Goal: Information Seeking & Learning: Learn about a topic

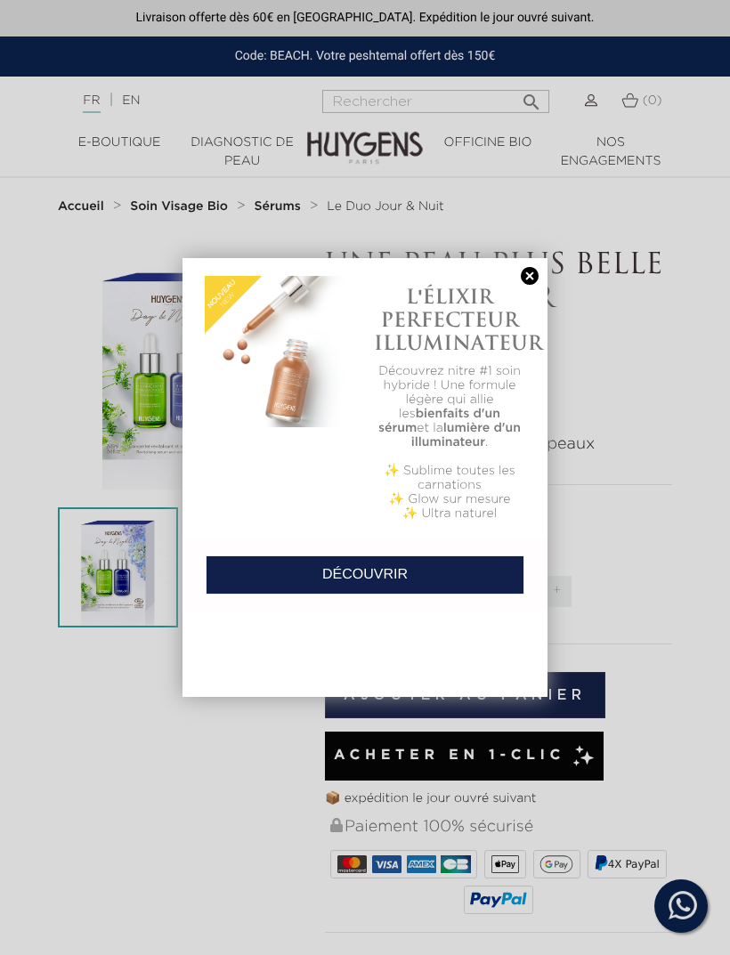
click at [528, 278] on link at bounding box center [529, 276] width 25 height 19
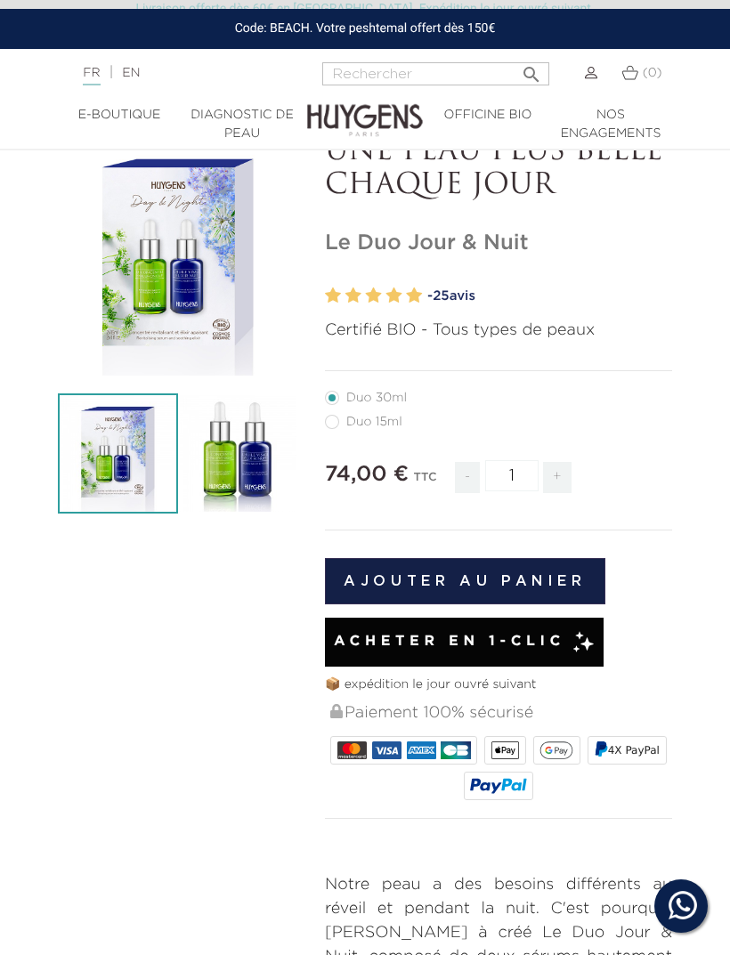
scroll to position [16, 0]
click at [338, 425] on label41"] "Duo 15ml" at bounding box center [374, 423] width 99 height 14
radio input "true"
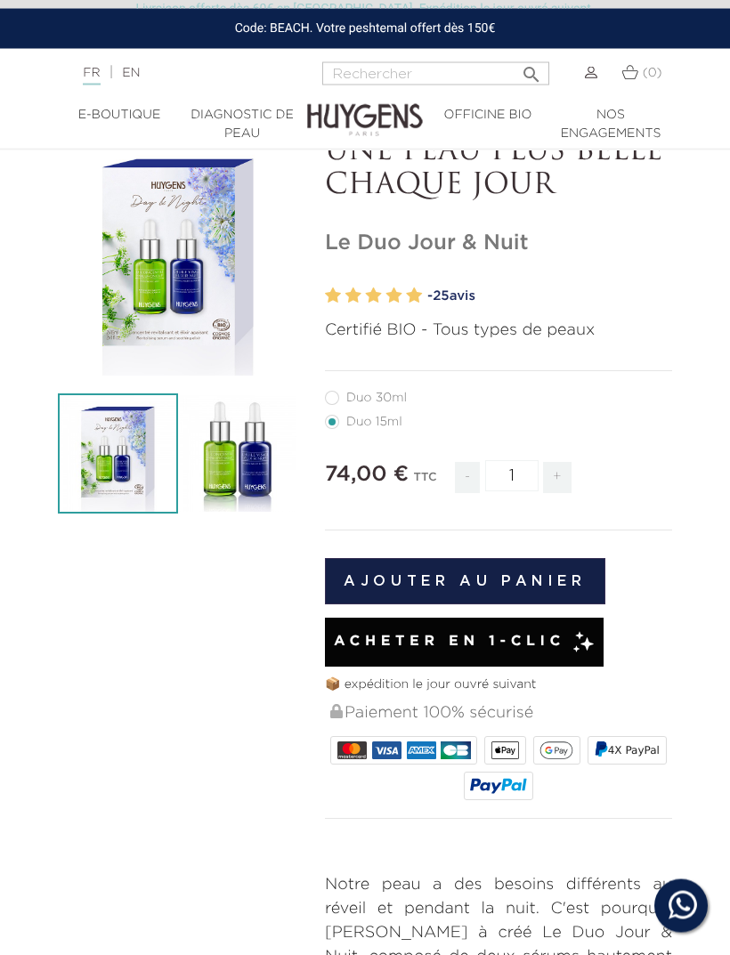
scroll to position [17, 0]
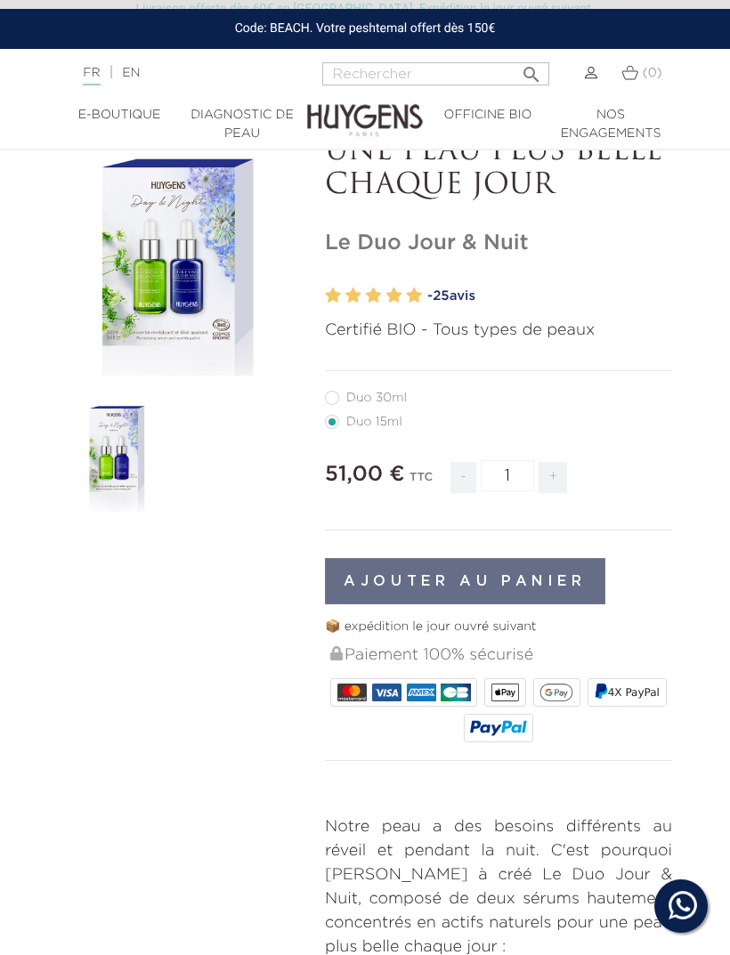
click at [334, 396] on label40"] "Duo 30ml" at bounding box center [376, 398] width 103 height 14
radio input "true"
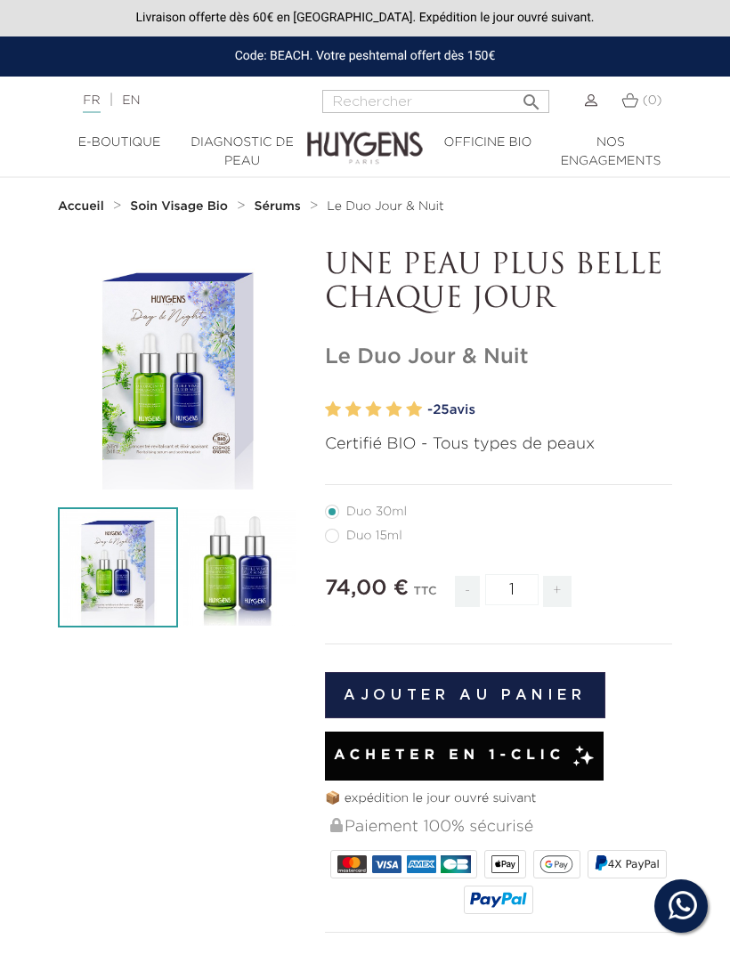
click at [380, 264] on p "UNE PEAU PLUS BELLE CHAQUE JOUR" at bounding box center [498, 283] width 347 height 69
click at [419, 259] on p "UNE PEAU PLUS BELLE CHAQUE JOUR" at bounding box center [498, 283] width 347 height 69
click at [598, 258] on p "UNE PEAU PLUS BELLE CHAQUE JOUR" at bounding box center [498, 283] width 347 height 69
click at [513, 303] on p "UNE PEAU PLUS BELLE CHAQUE JOUR" at bounding box center [498, 283] width 347 height 69
click at [402, 312] on p "UNE PEAU PLUS BELLE CHAQUE JOUR" at bounding box center [498, 283] width 347 height 69
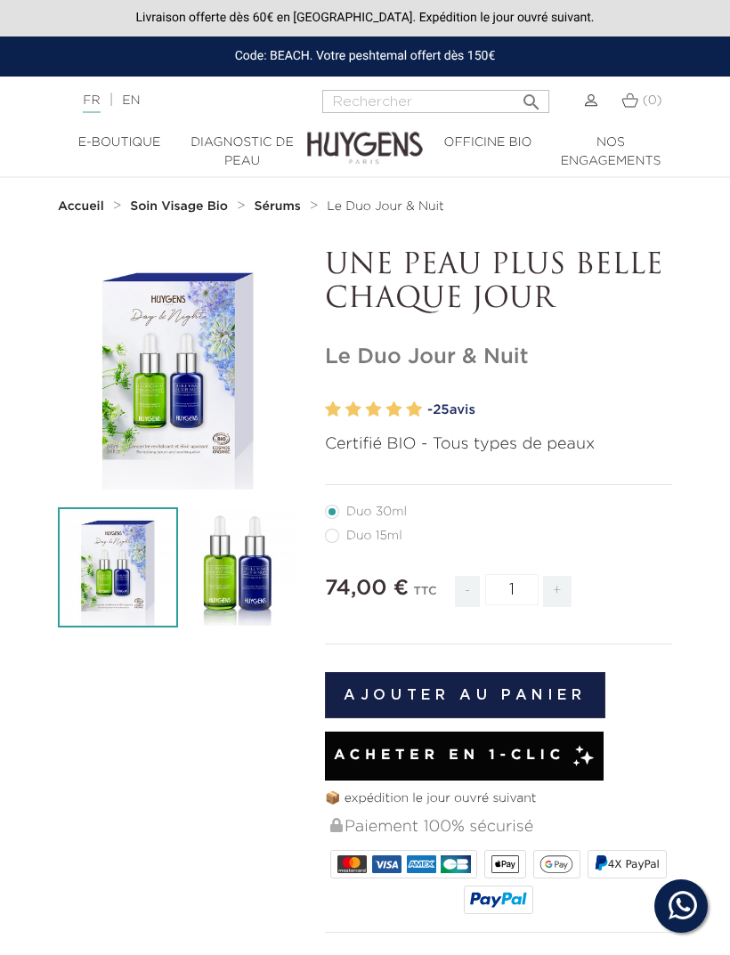
click at [338, 367] on h1 "Le Duo Jour & Nuit" at bounding box center [498, 358] width 347 height 26
click at [378, 354] on h1 "Le Duo Jour & Nuit" at bounding box center [498, 358] width 347 height 26
click at [426, 351] on h1 "Le Duo Jour & Nuit" at bounding box center [498, 358] width 347 height 26
click at [478, 345] on h1 "Le Duo Jour & Nuit" at bounding box center [498, 358] width 347 height 26
click at [517, 345] on h1 "Le Duo Jour & Nuit" at bounding box center [498, 358] width 347 height 26
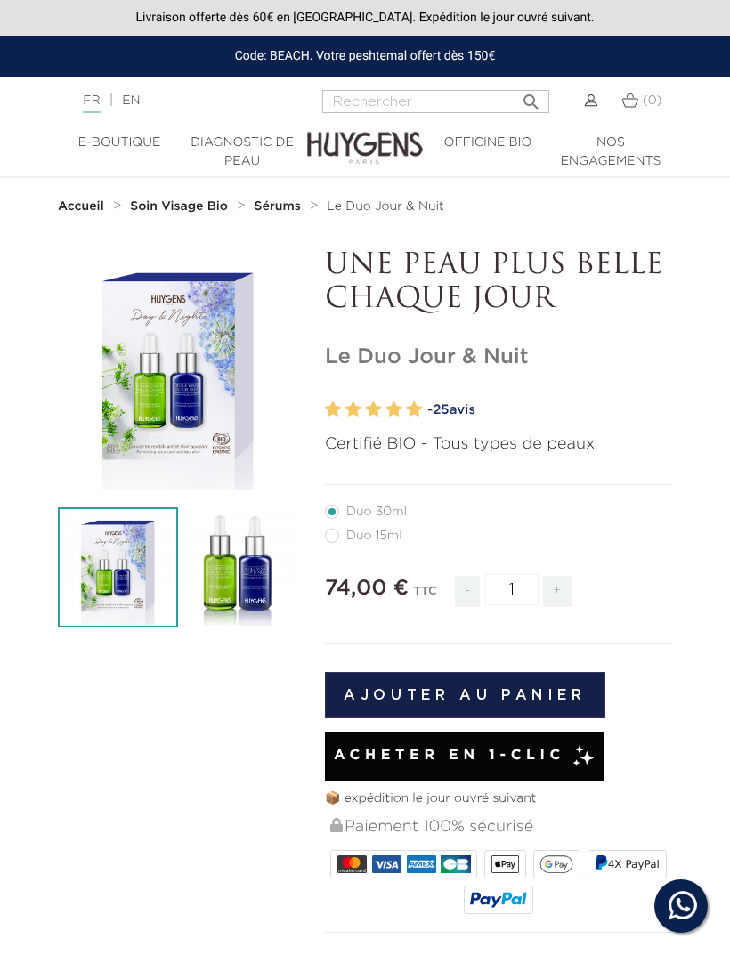
click at [450, 409] on span "25" at bounding box center [441, 409] width 17 height 13
radio input "true"
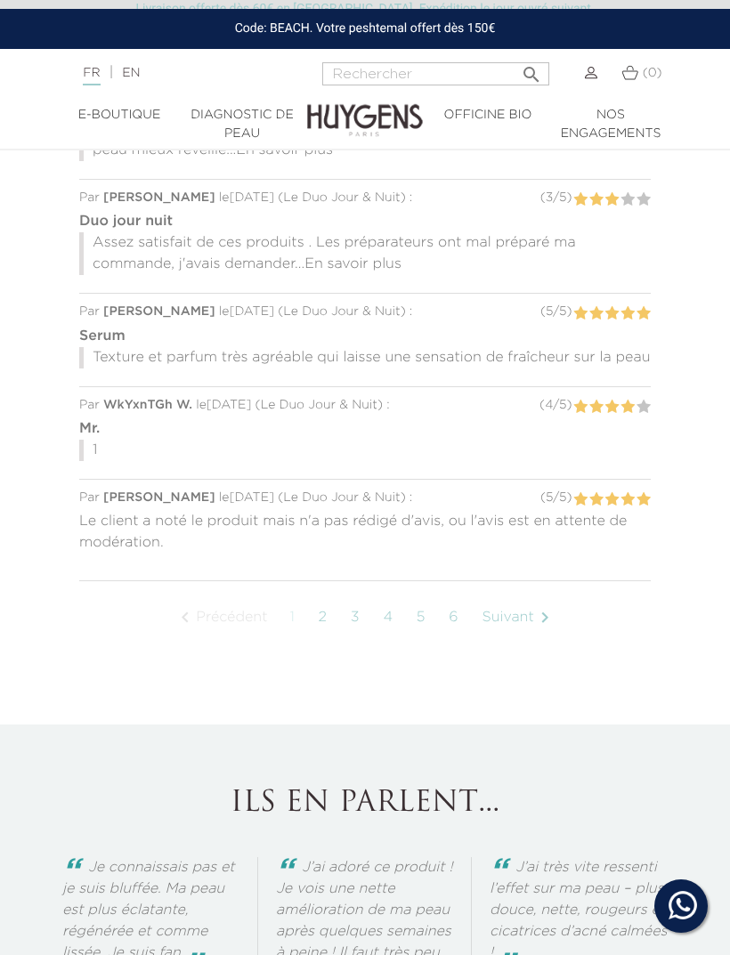
scroll to position [2019, 0]
click at [486, 553] on div at bounding box center [365, 558] width 572 height 13
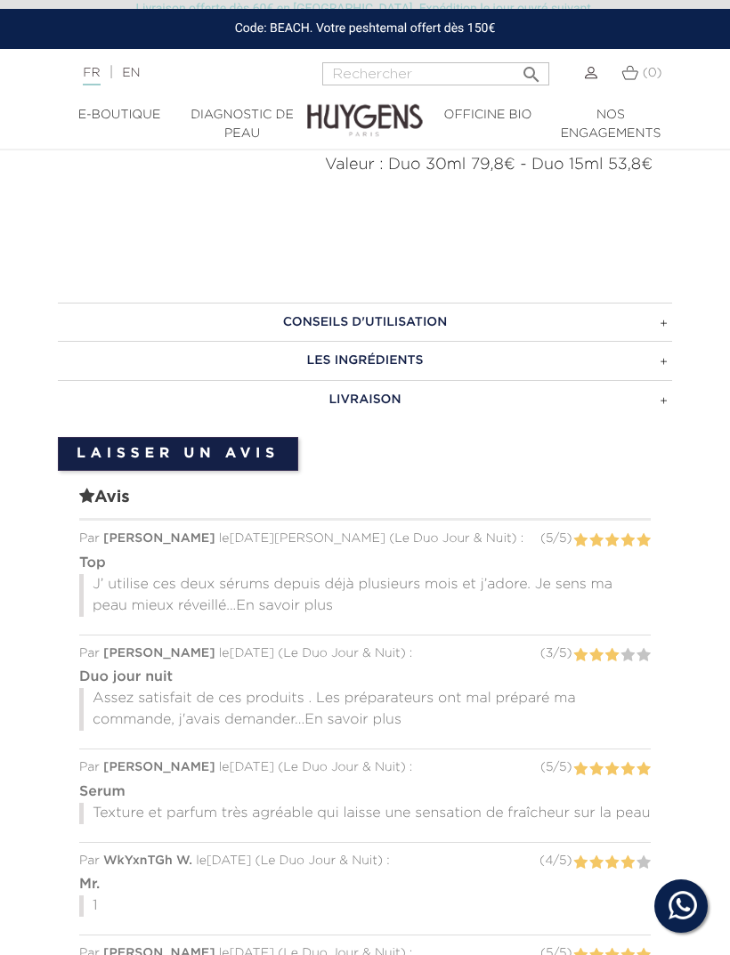
scroll to position [1559, 0]
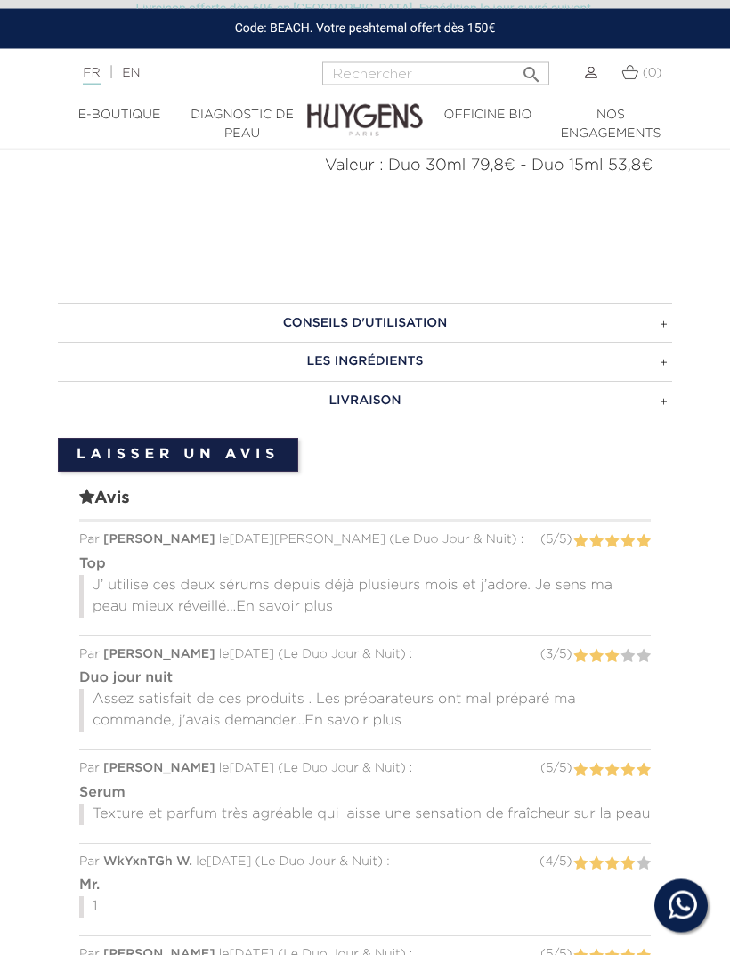
click at [304, 601] on span "En savoir plus" at bounding box center [284, 608] width 97 height 14
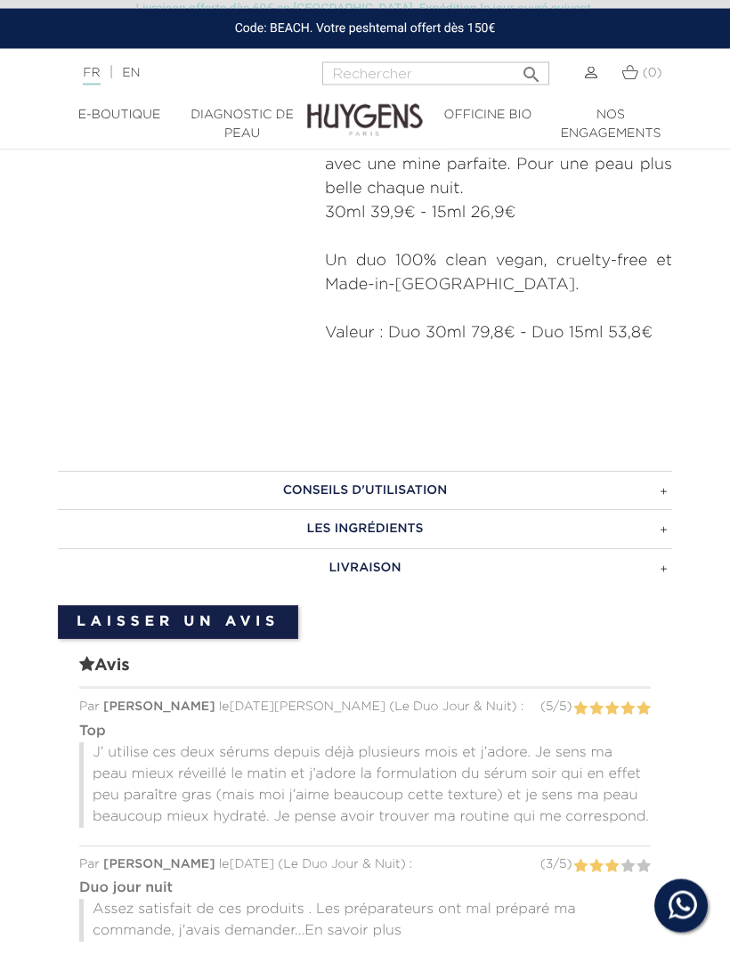
scroll to position [1440, 0]
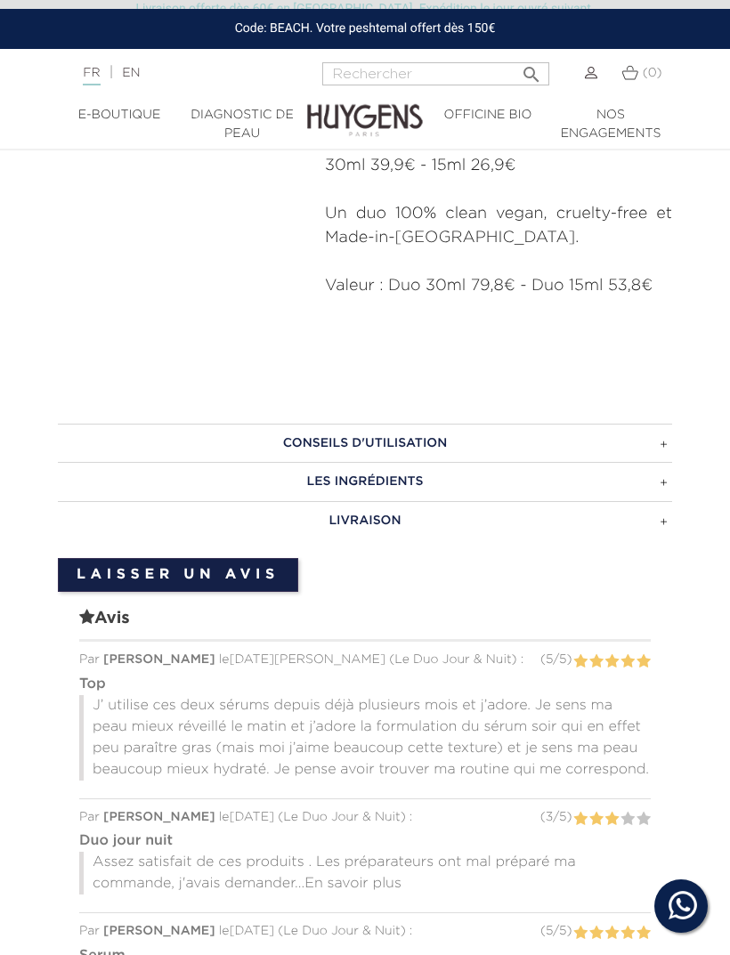
click at [655, 437] on h3 "CONSEILS D'UTILISATION" at bounding box center [365, 443] width 614 height 39
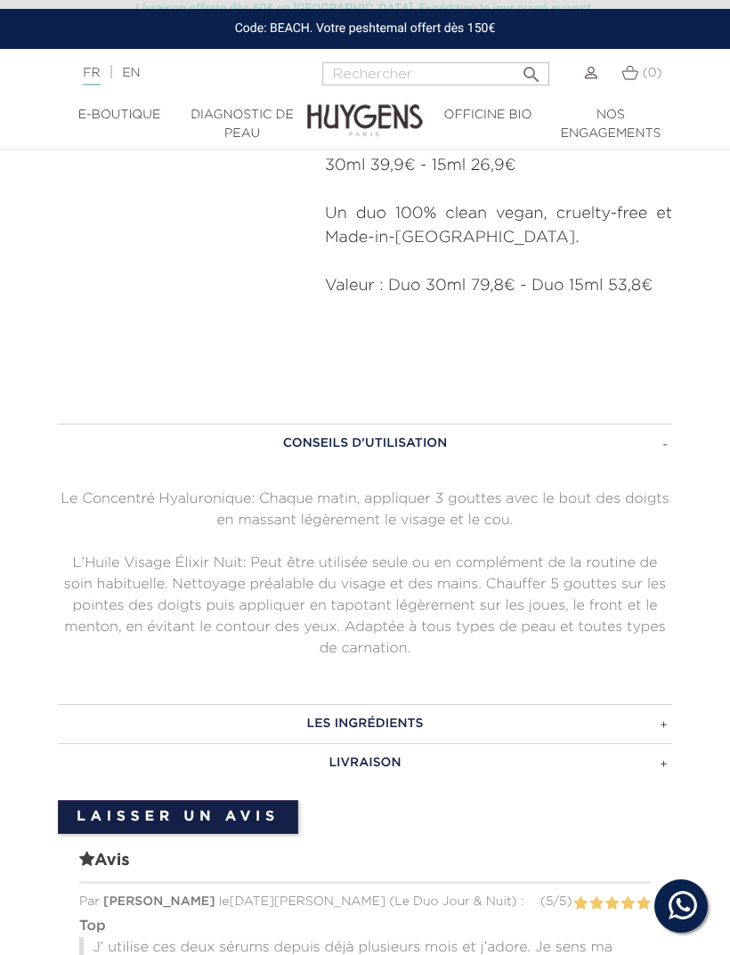
click at [663, 725] on h3 "LES INGRÉDIENTS" at bounding box center [365, 723] width 614 height 39
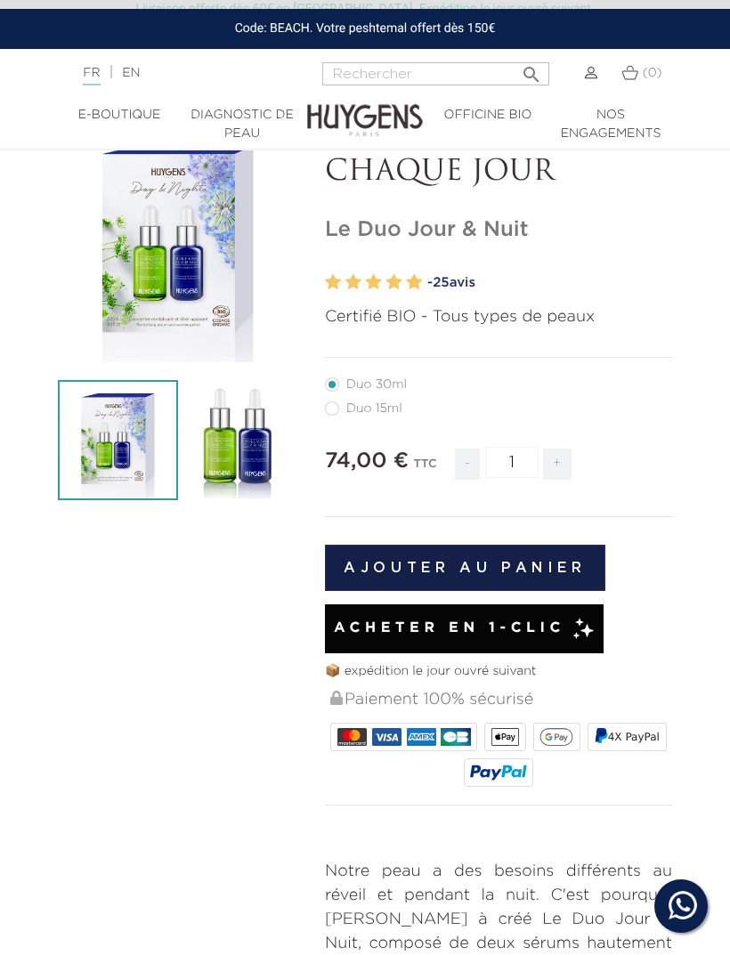
scroll to position [0, 0]
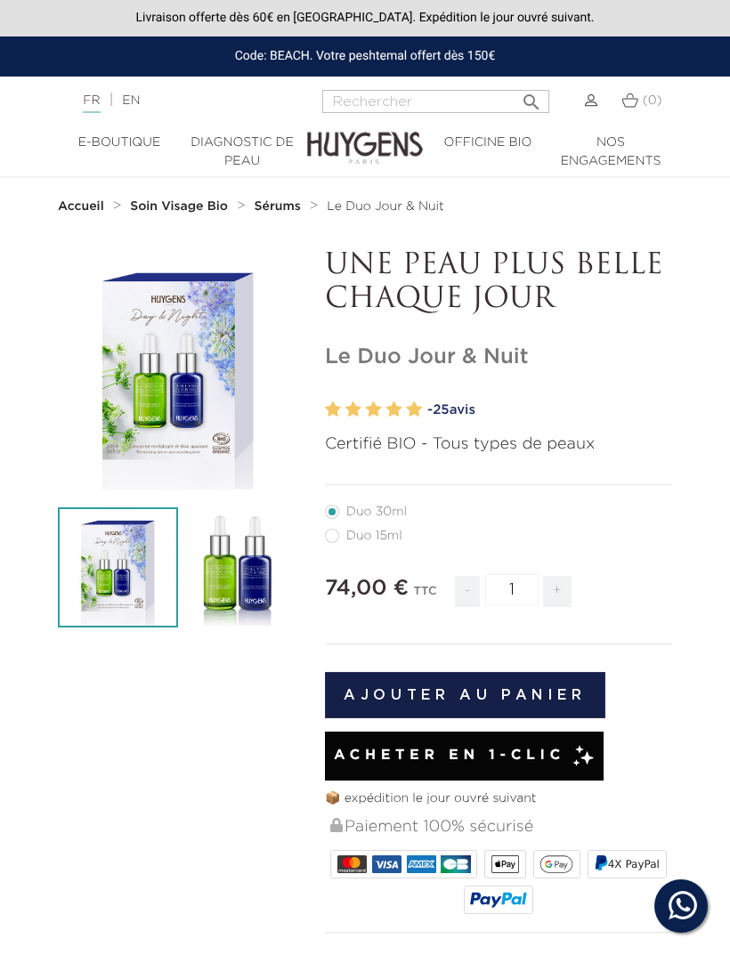
click at [490, 538] on li "Duo 15ml" at bounding box center [494, 536] width 338 height 24
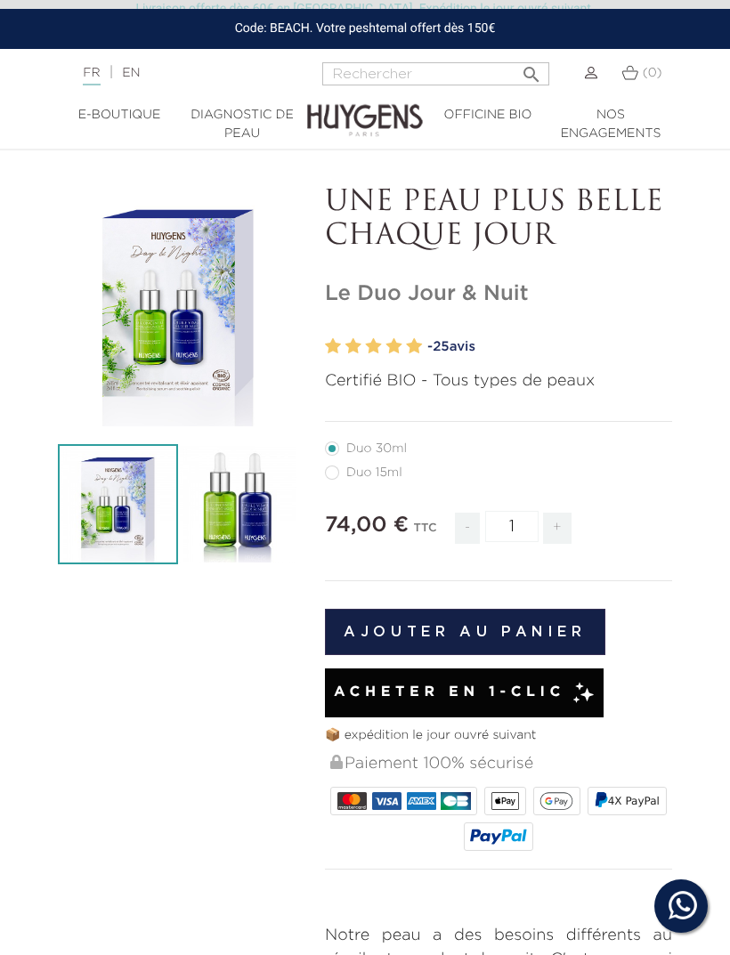
scroll to position [45, 0]
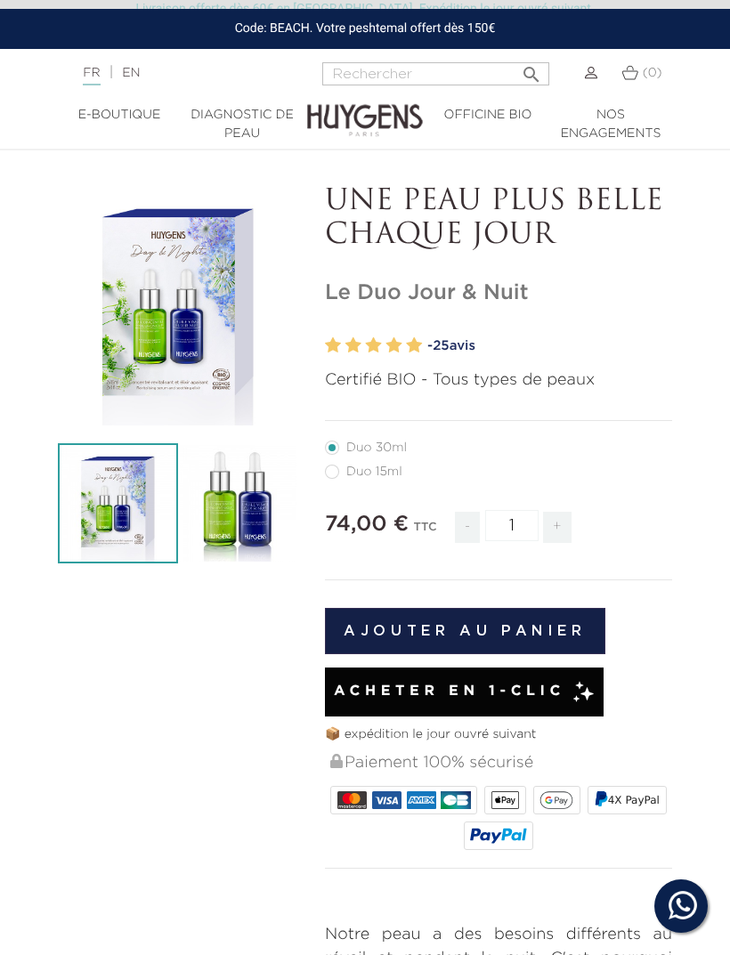
click at [260, 460] on img at bounding box center [238, 503] width 120 height 120
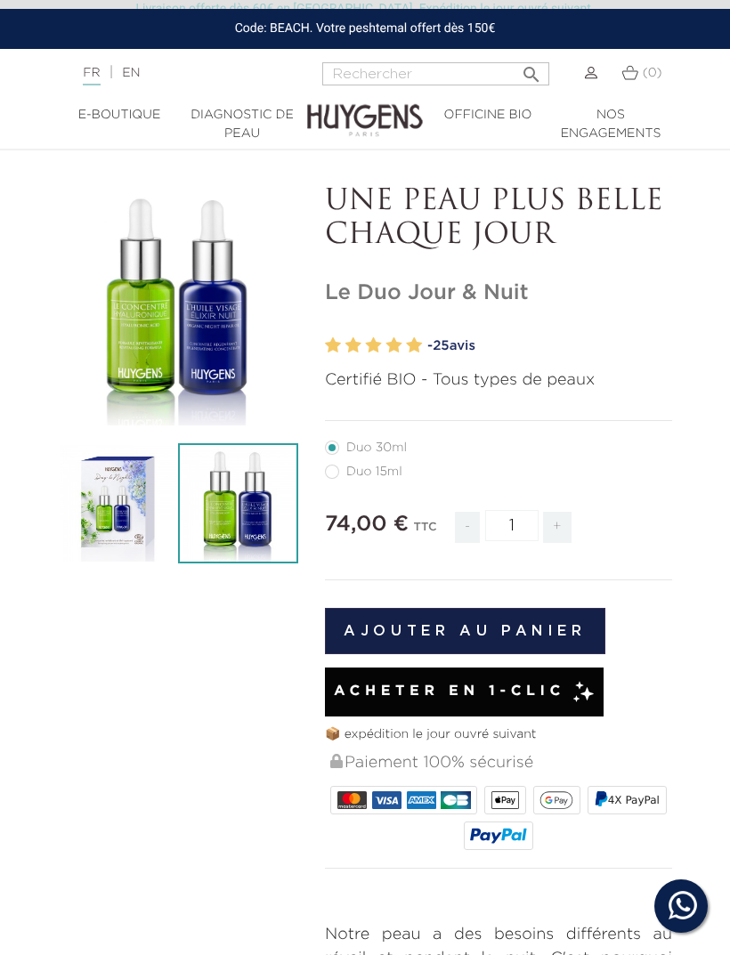
click at [260, 470] on img at bounding box center [238, 503] width 120 height 120
click at [165, 296] on icon "" at bounding box center [178, 306] width 89 height 89
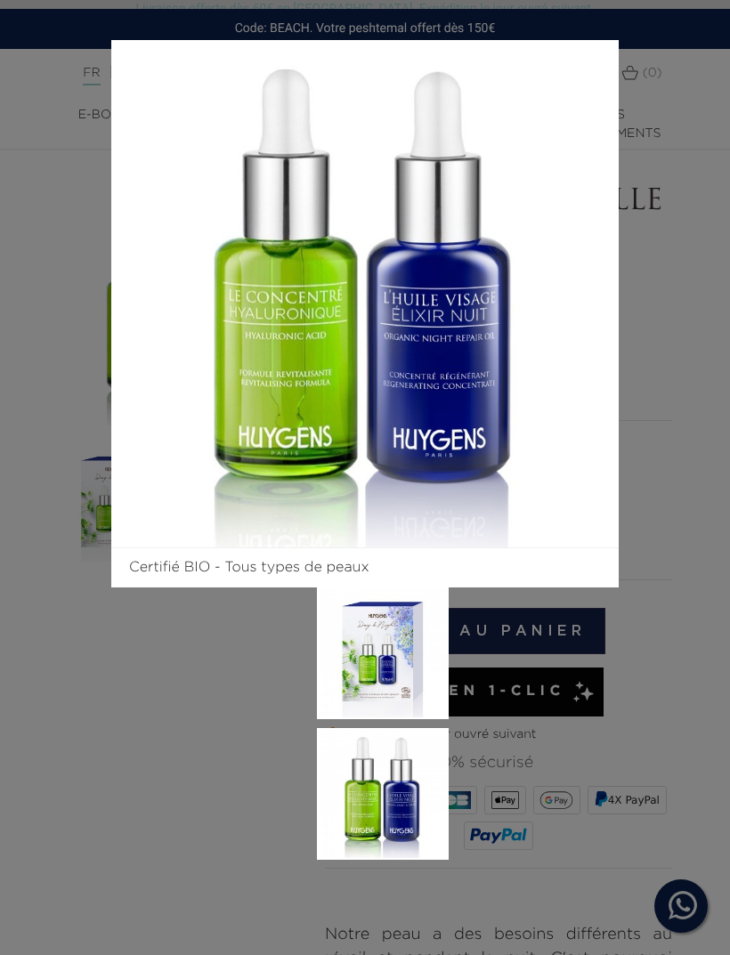
click at [183, 289] on img at bounding box center [365, 294] width 508 height 508
click at [699, 451] on div "Certifié BIO - Tous types de peaux" at bounding box center [365, 477] width 730 height 955
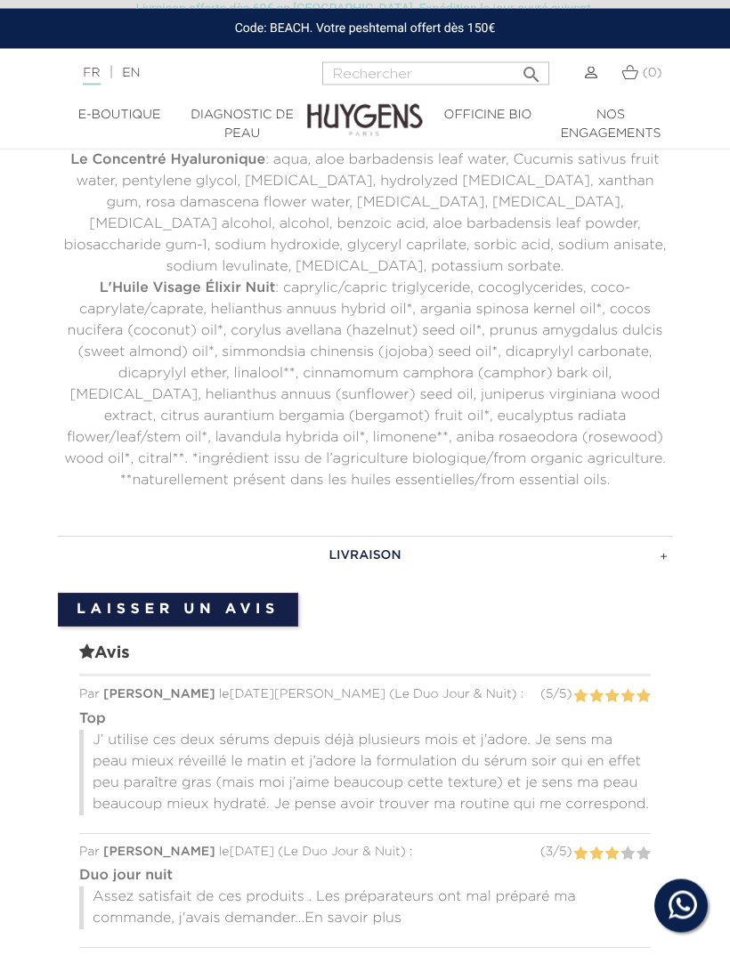
scroll to position [1819, 0]
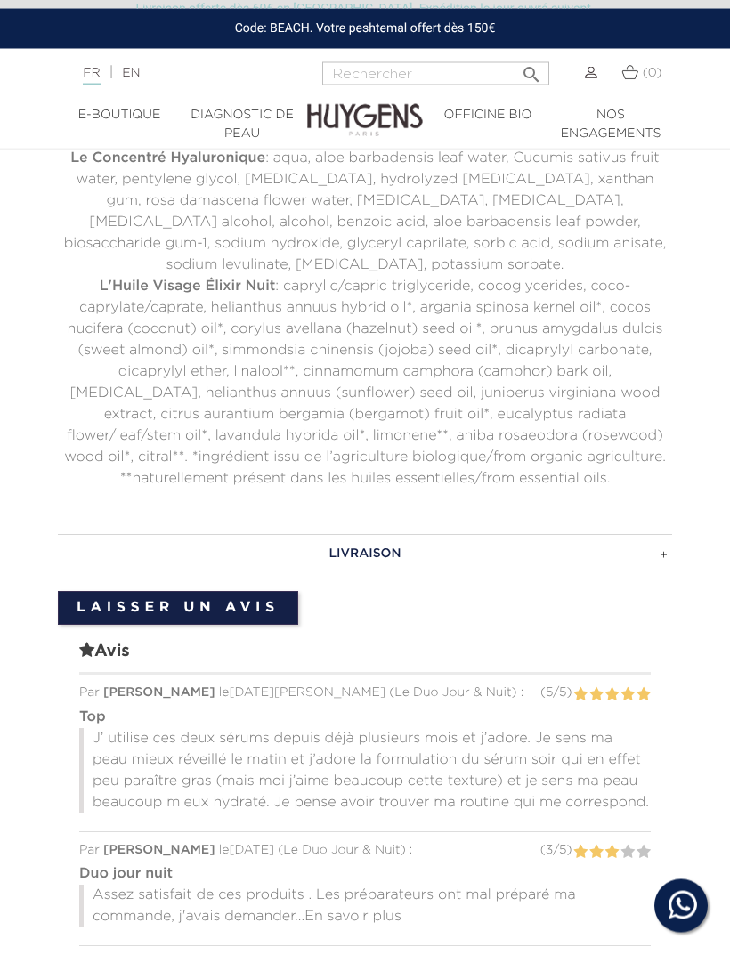
click at [663, 585] on div at bounding box center [365, 583] width 614 height 18
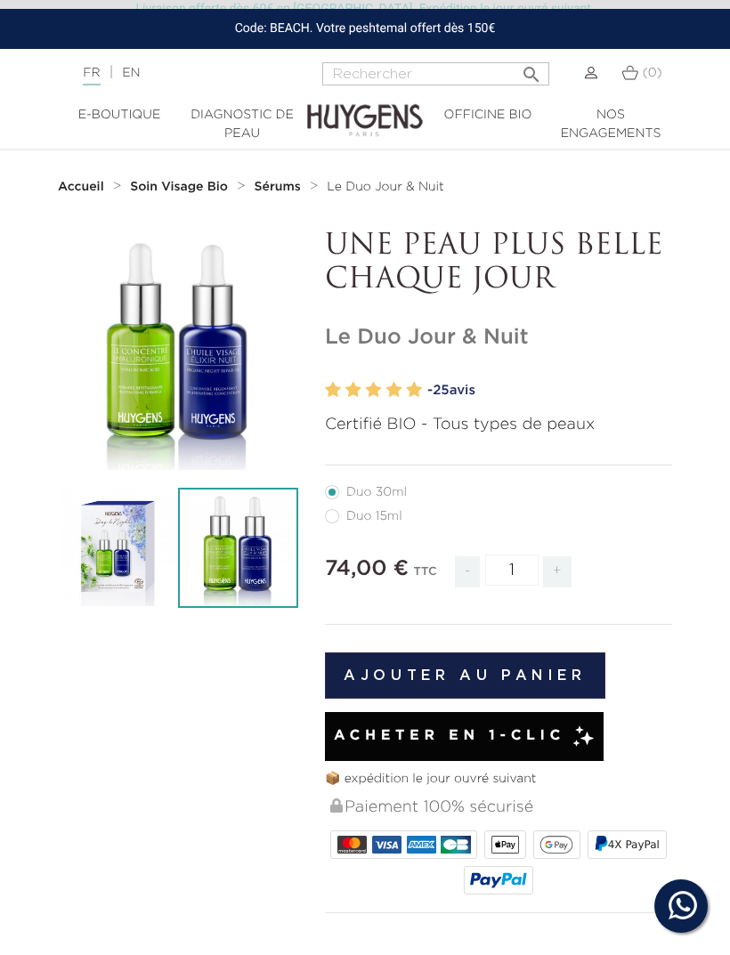
scroll to position [0, 0]
